Goal: Task Accomplishment & Management: Use online tool/utility

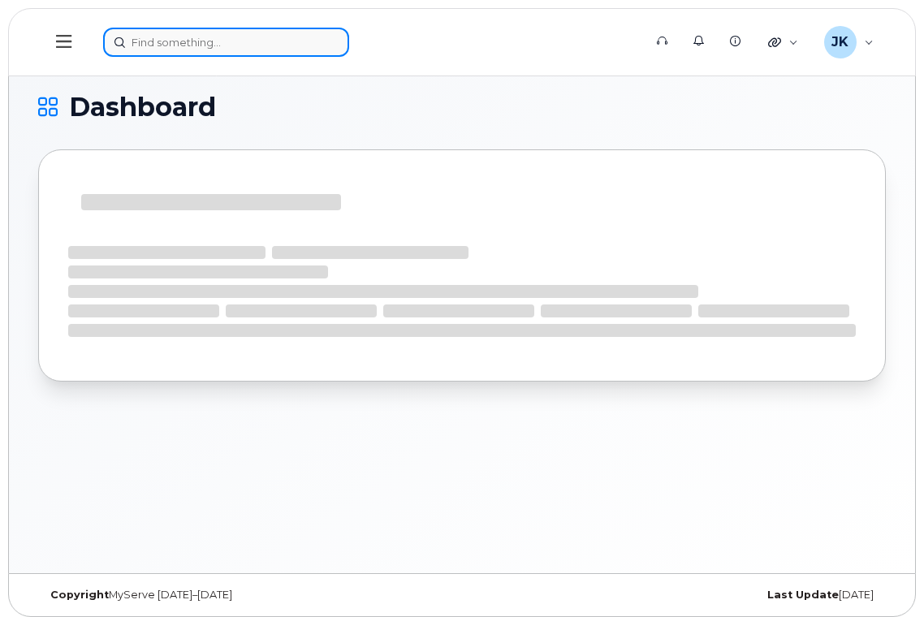
click at [226, 43] on input at bounding box center [226, 42] width 246 height 29
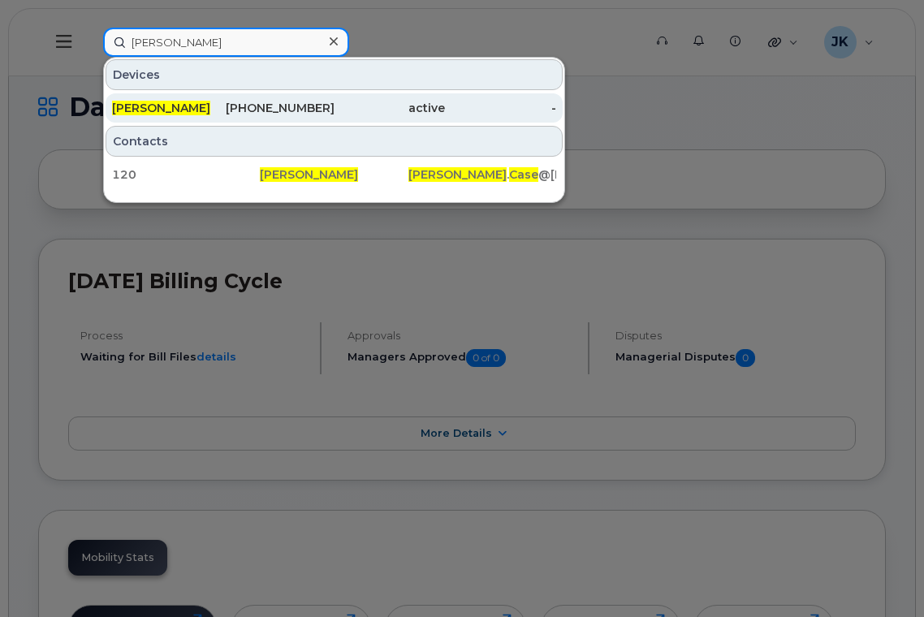
type input "david case"
click at [271, 107] on div "780-907-3237" at bounding box center [278, 108] width 111 height 16
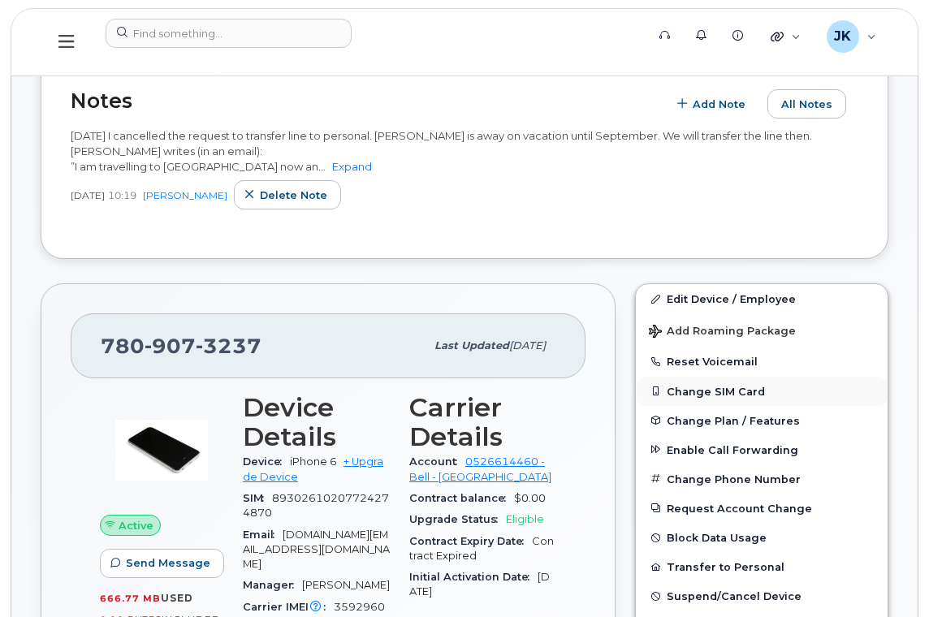
scroll to position [433, 0]
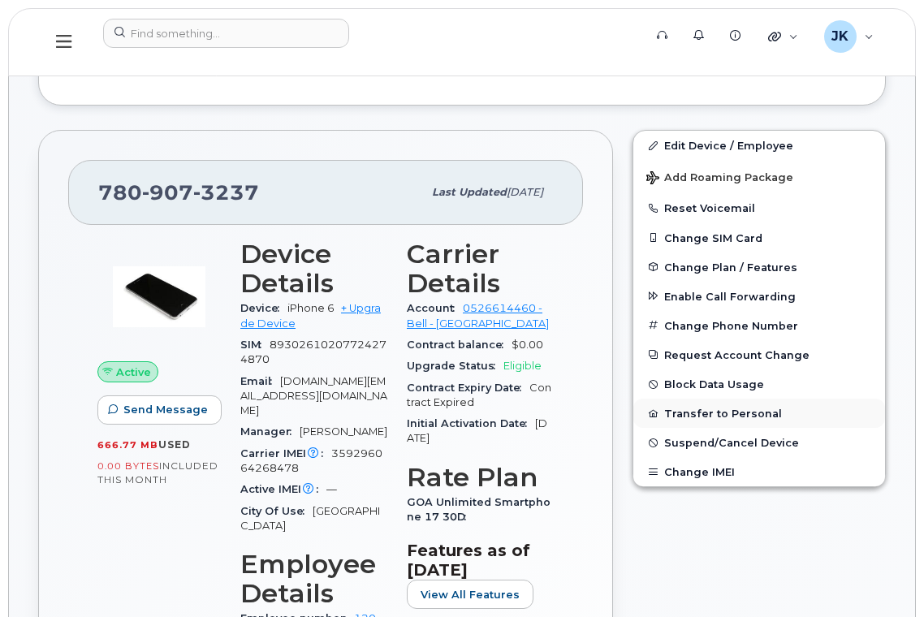
click at [700, 409] on button "Transfer to Personal" at bounding box center [759, 413] width 252 height 29
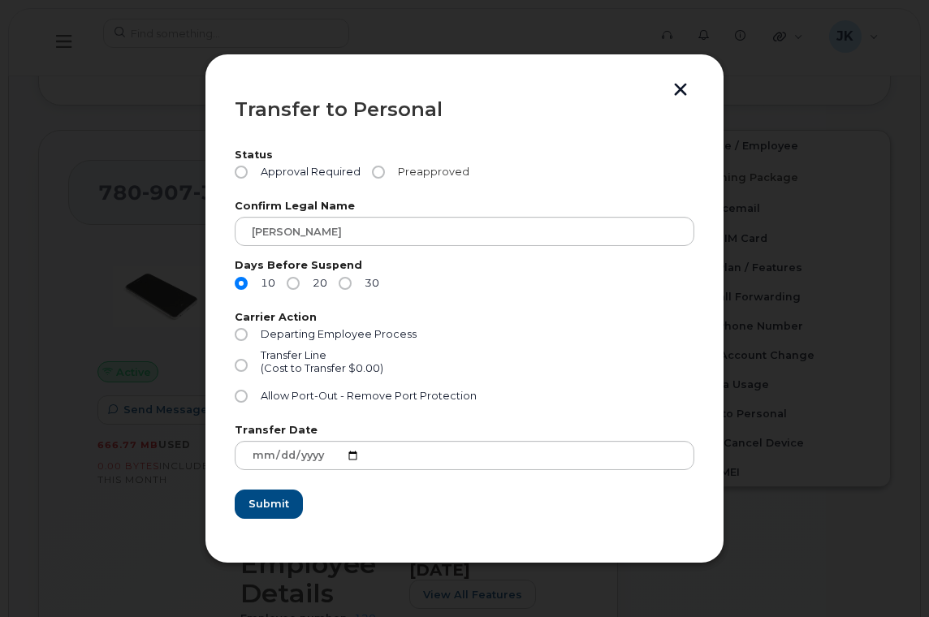
click at [374, 172] on input "Preapproved" at bounding box center [378, 172] width 13 height 13
radio input "true"
click at [344, 284] on input "30" at bounding box center [344, 283] width 13 height 13
radio input "true"
click at [243, 332] on input "Departing Employee Process" at bounding box center [241, 334] width 13 height 13
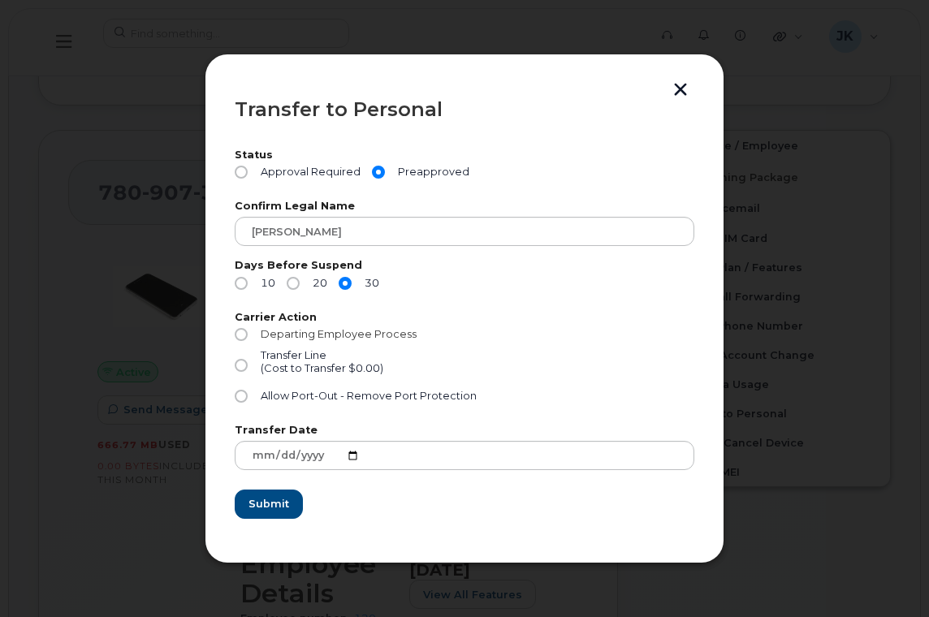
radio input "true"
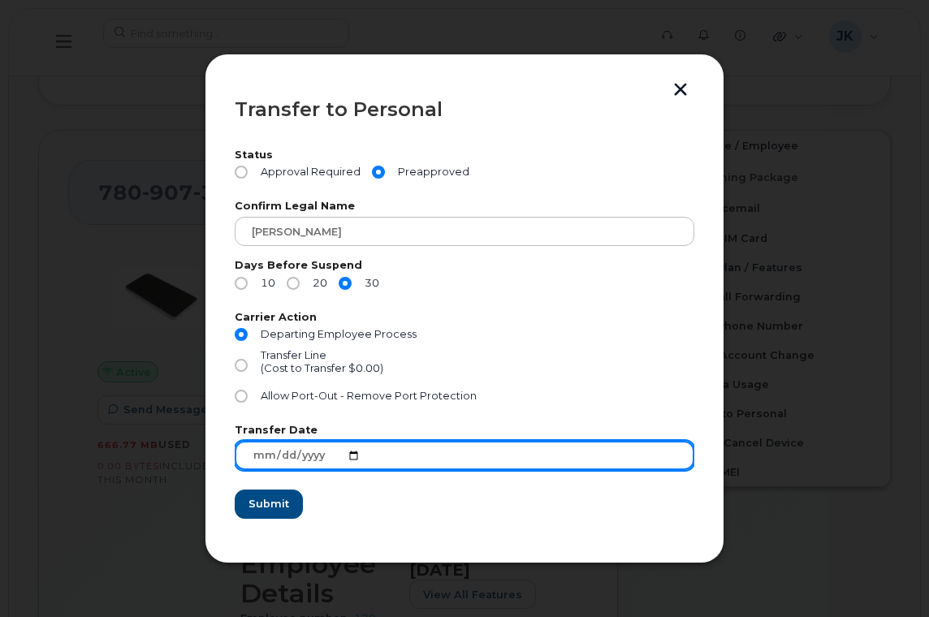
click at [296, 456] on input "2025-09-18" at bounding box center [464, 455] width 459 height 29
click at [351, 455] on input "2025-09-18" at bounding box center [464, 455] width 459 height 29
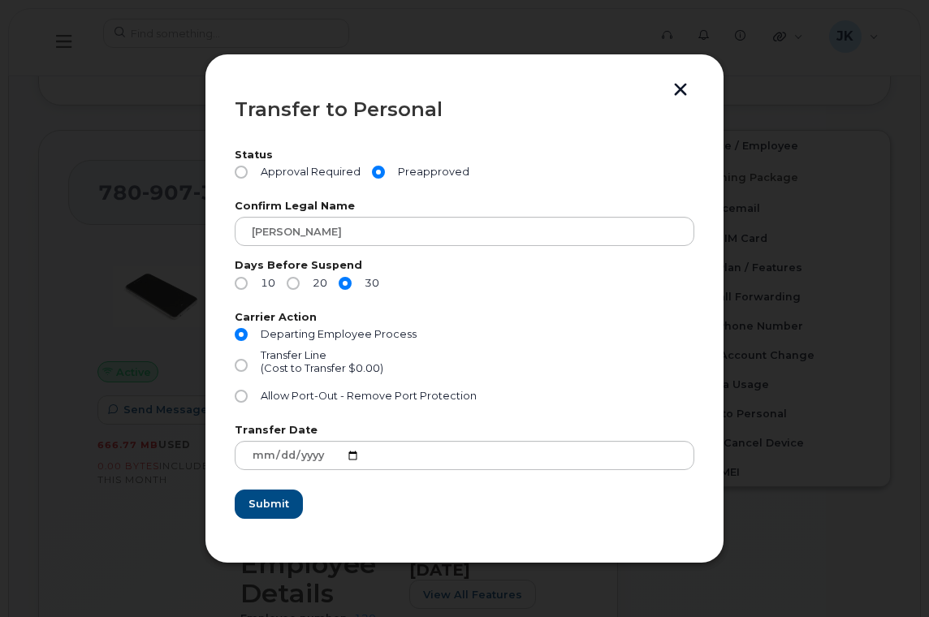
click at [600, 409] on div "Allow Port-Out - Remove Port Protection" at bounding box center [464, 400] width 459 height 21
